Goal: Task Accomplishment & Management: Use online tool/utility

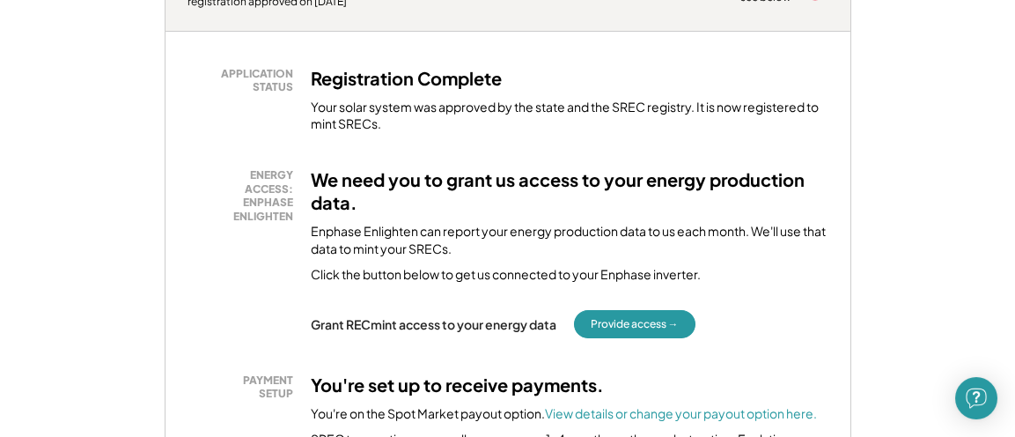
scroll to position [352, 0]
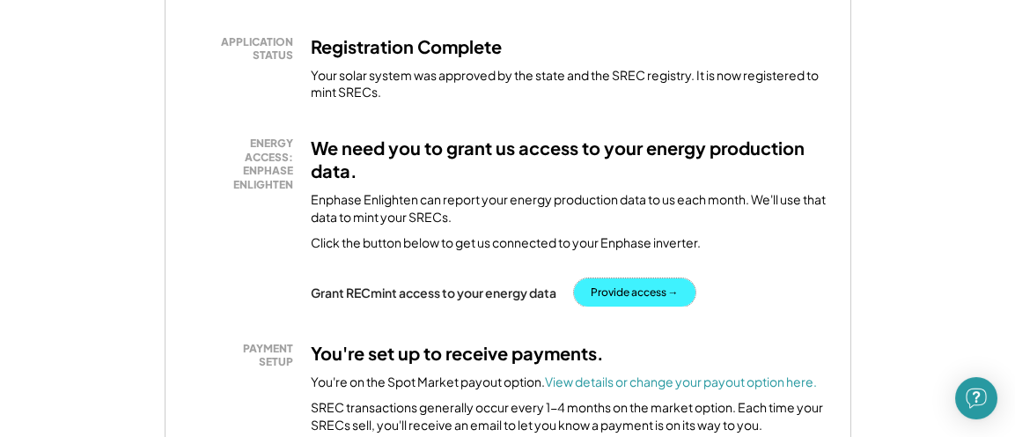
click at [606, 292] on button "Provide access →" at bounding box center [635, 292] width 122 height 28
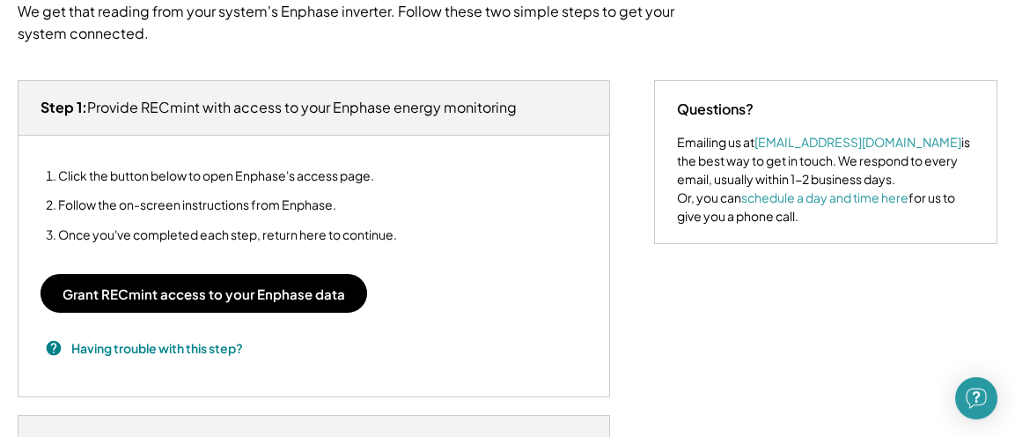
scroll to position [264, 0]
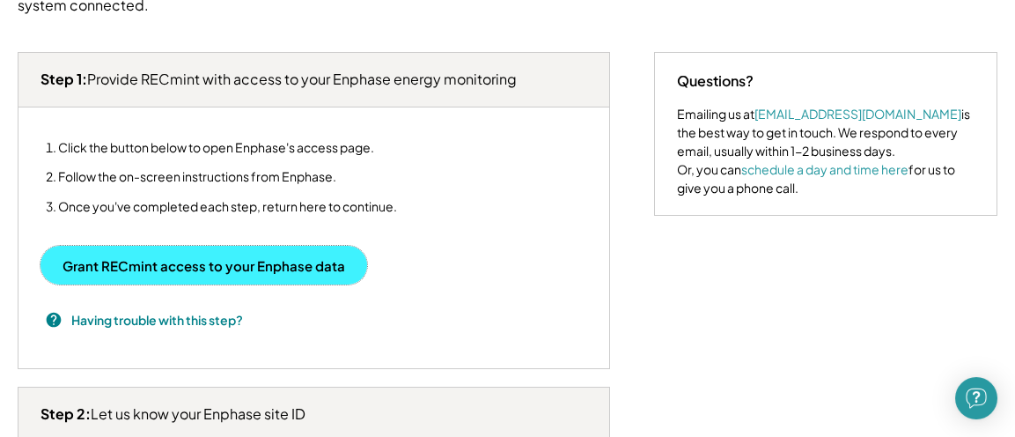
click at [299, 266] on button "Grant RECmint access to your Enphase data" at bounding box center [204, 265] width 327 height 39
